Goal: Obtain resource: Download file/media

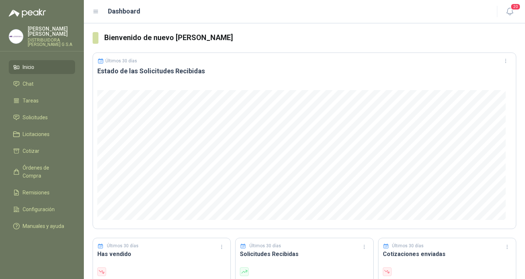
scroll to position [73, 0]
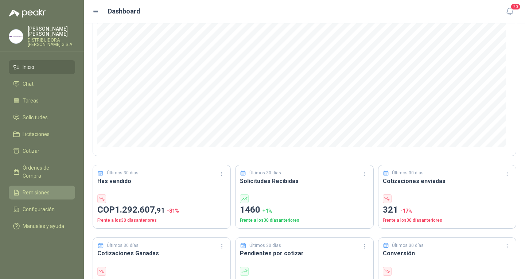
click at [38, 188] on span "Remisiones" at bounding box center [36, 192] width 27 height 8
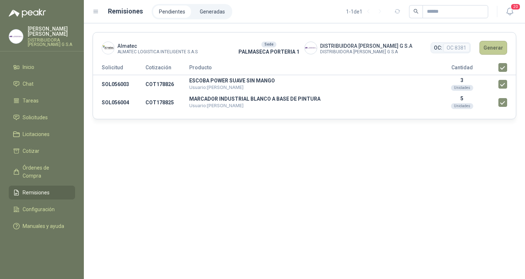
click at [490, 46] on button "Generar" at bounding box center [493, 48] width 28 height 14
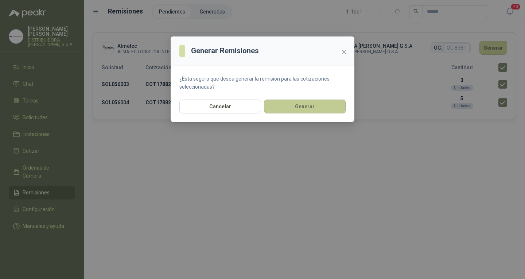
click at [337, 110] on button "Generar" at bounding box center [305, 107] width 82 height 14
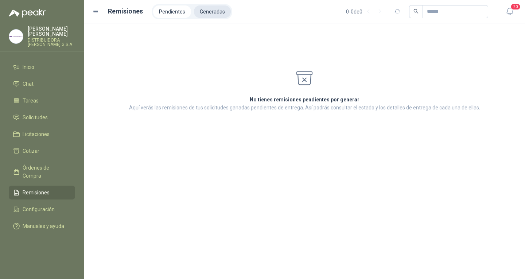
click at [225, 16] on li "Generadas" at bounding box center [212, 11] width 37 height 12
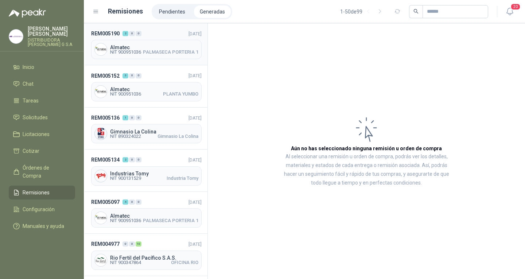
click at [175, 50] on span "PALMASECA PORTERIA 1" at bounding box center [170, 52] width 55 height 4
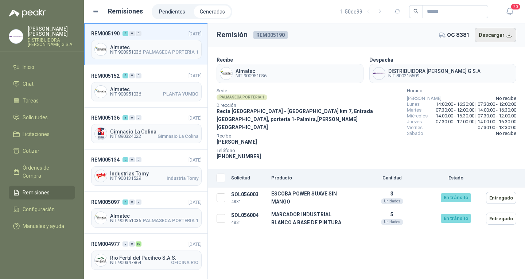
click at [498, 40] on button "Descargar" at bounding box center [496, 35] width 42 height 15
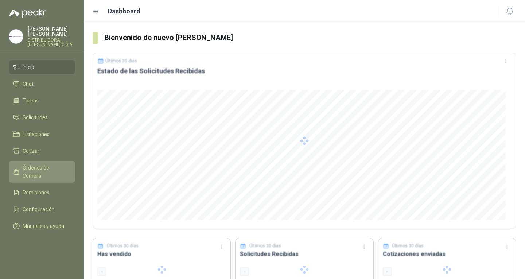
click at [43, 164] on span "Órdenes de Compra" at bounding box center [46, 172] width 46 height 16
click at [39, 164] on span "Órdenes de Compra" at bounding box center [46, 172] width 46 height 16
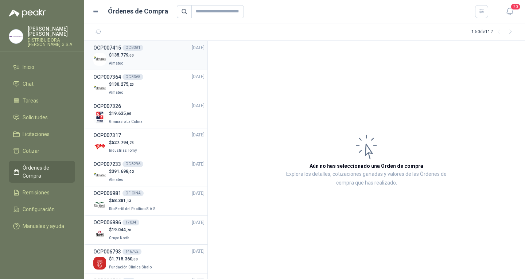
click at [144, 59] on div "$ 135.779 ,00 Almatec" at bounding box center [148, 59] width 111 height 15
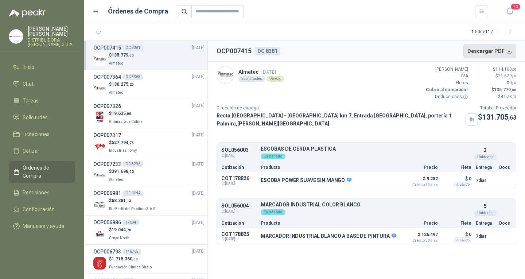
click at [491, 50] on button "Descargar PDF" at bounding box center [489, 51] width 53 height 15
